Goal: Task Accomplishment & Management: Use online tool/utility

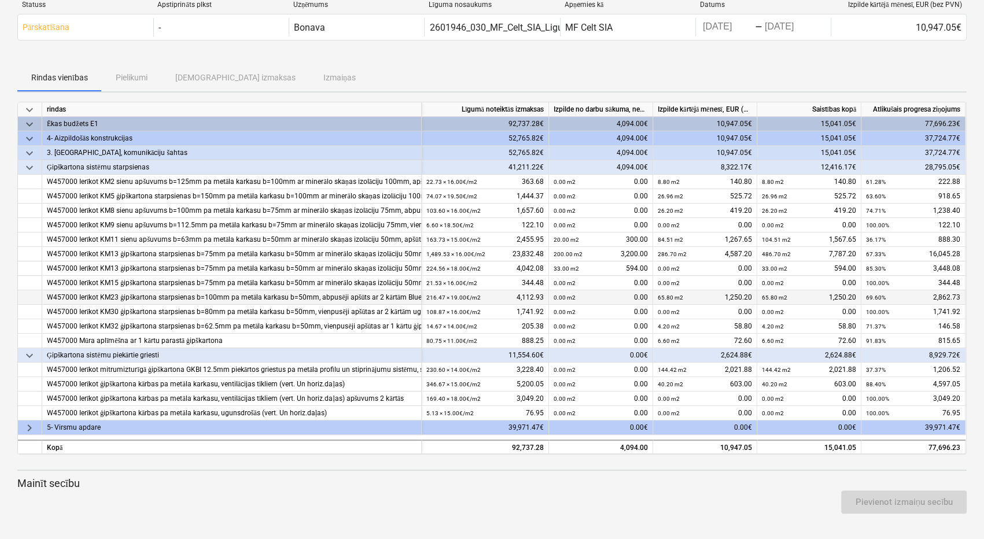
scroll to position [38, 0]
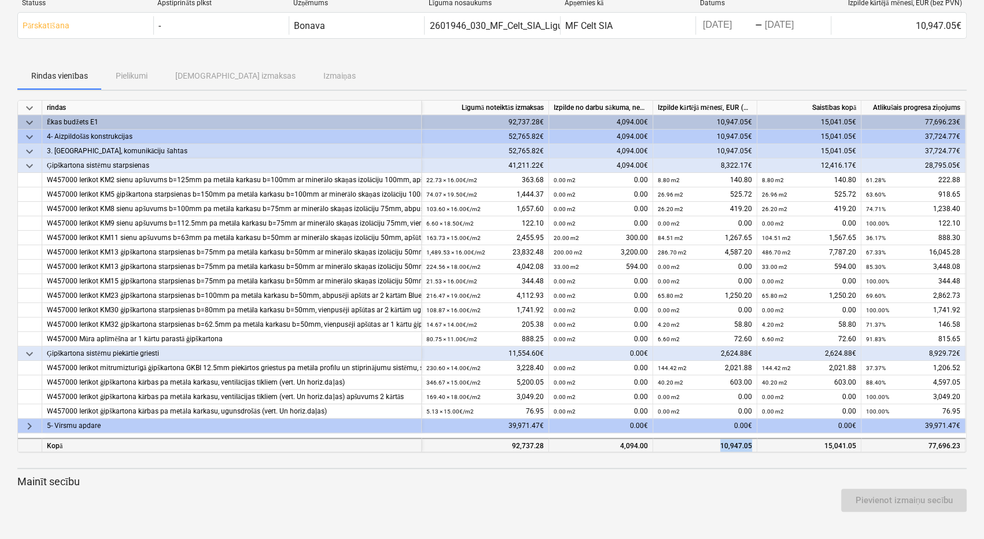
drag, startPoint x: 722, startPoint y: 446, endPoint x: 754, endPoint y: 446, distance: 31.8
click at [754, 446] on div "10,947.05" at bounding box center [705, 445] width 104 height 14
copy div "10,947.05"
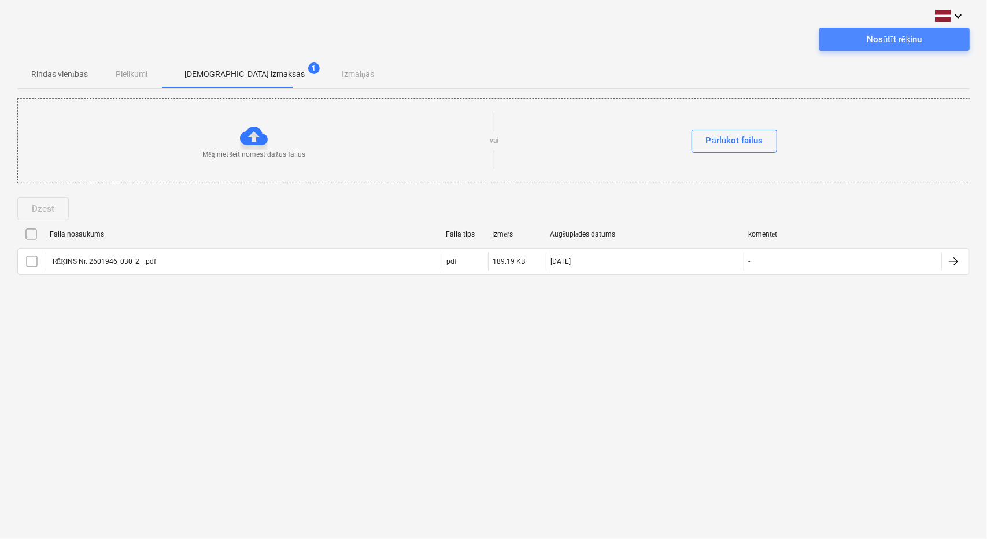
click at [902, 35] on div "Nosūtīt rēķinu" at bounding box center [894, 39] width 55 height 15
